Goal: Task Accomplishment & Management: Complete application form

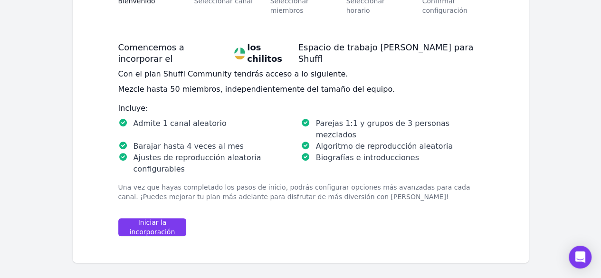
scroll to position [123, 0]
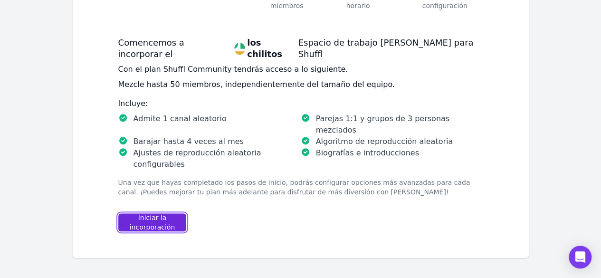
click at [161, 214] on font "Iniciar la incorporación" at bounding box center [153, 222] width 46 height 17
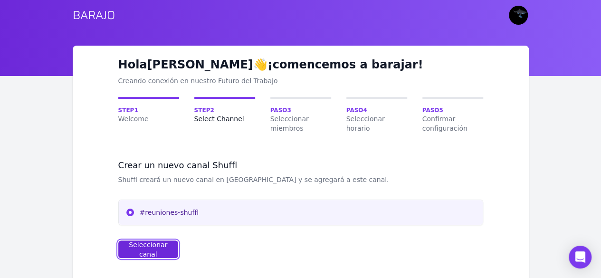
click at [160, 250] on div "Seleccionar canal" at bounding box center [148, 249] width 44 height 19
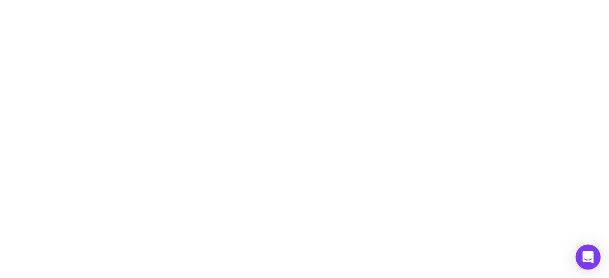
click at [598, 0] on html "Texto original Valora esta traducción Tu opinión servirá para ayudar a mejorar …" at bounding box center [304, 0] width 609 height 0
click at [596, 257] on div "Abrir Intercom Messenger" at bounding box center [587, 257] width 25 height 25
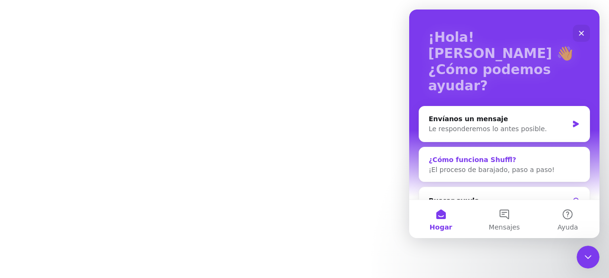
scroll to position [90, 0]
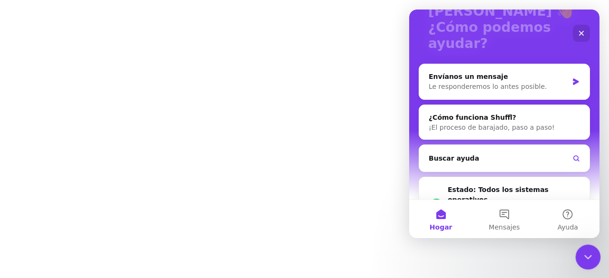
click at [585, 257] on icon "Cerrar Intercom Messenger" at bounding box center [586, 255] width 11 height 11
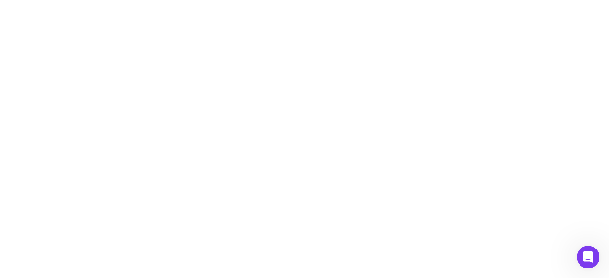
scroll to position [0, 0]
